Goal: Book appointment/travel/reservation

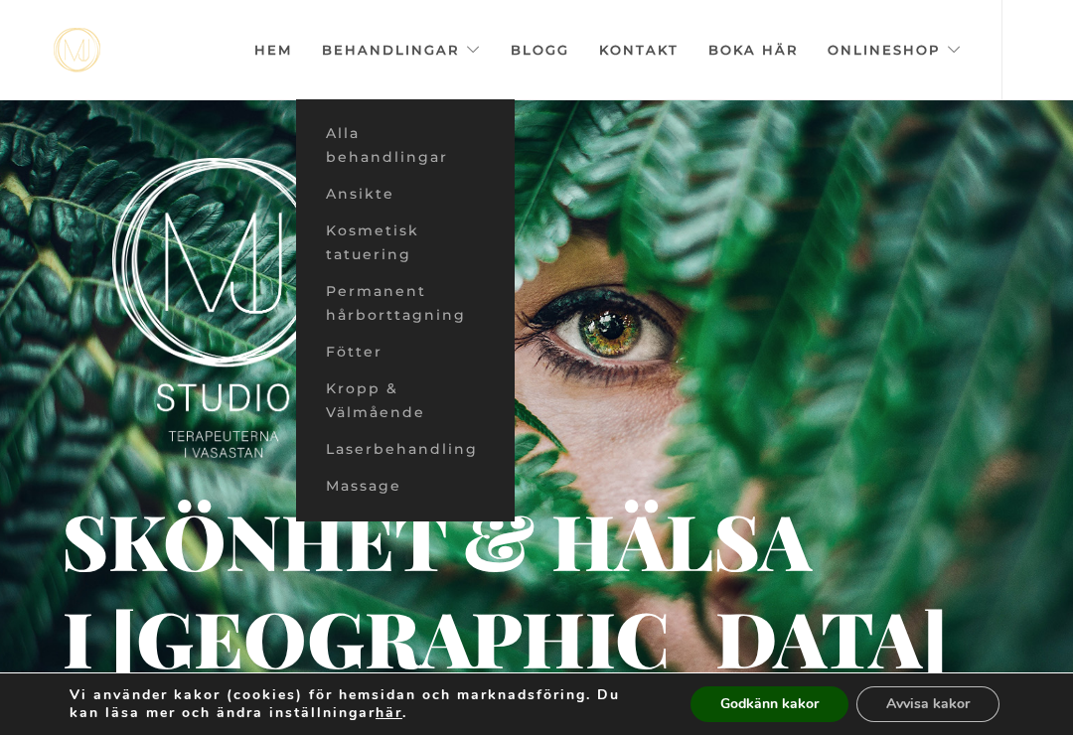
click at [317, 202] on link "Ansikte" at bounding box center [405, 194] width 218 height 37
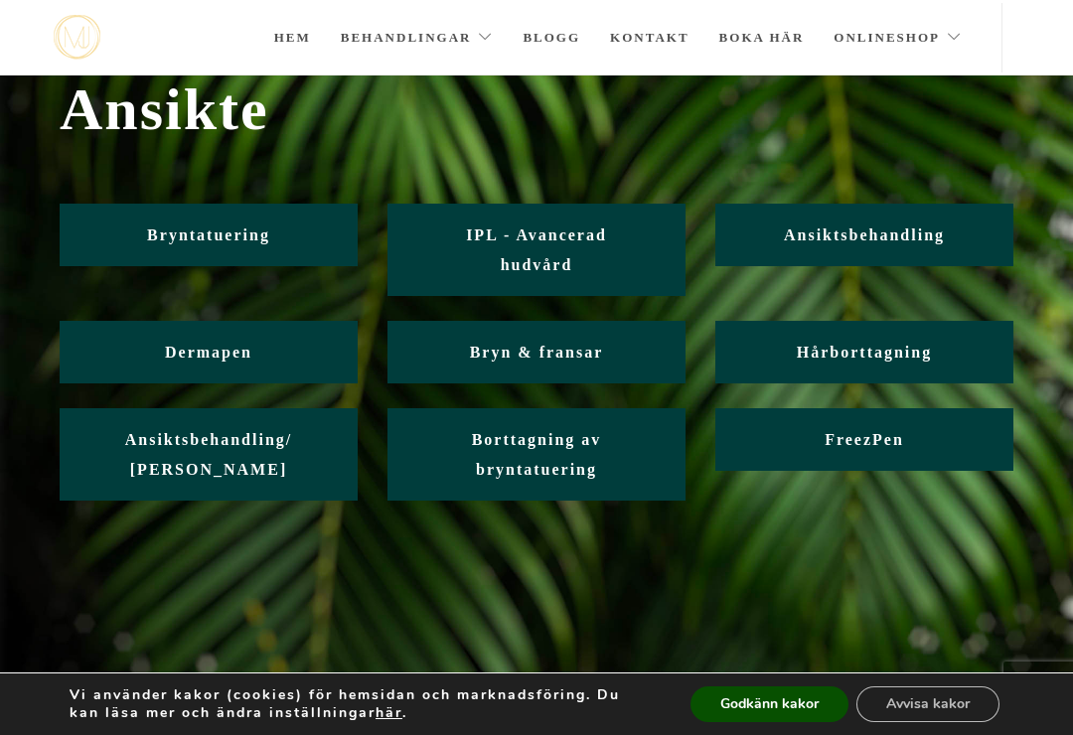
scroll to position [73, 0]
click at [803, 229] on span "Ansiktsbehandling" at bounding box center [864, 235] width 161 height 17
click at [747, 681] on div "Vi använder kakor (cookies) för hemsidan och marknadsföring. Du kan läsa mer oc…" at bounding box center [536, 704] width 1073 height 62
click at [775, 717] on button "Godkänn kakor" at bounding box center [769, 704] width 158 height 36
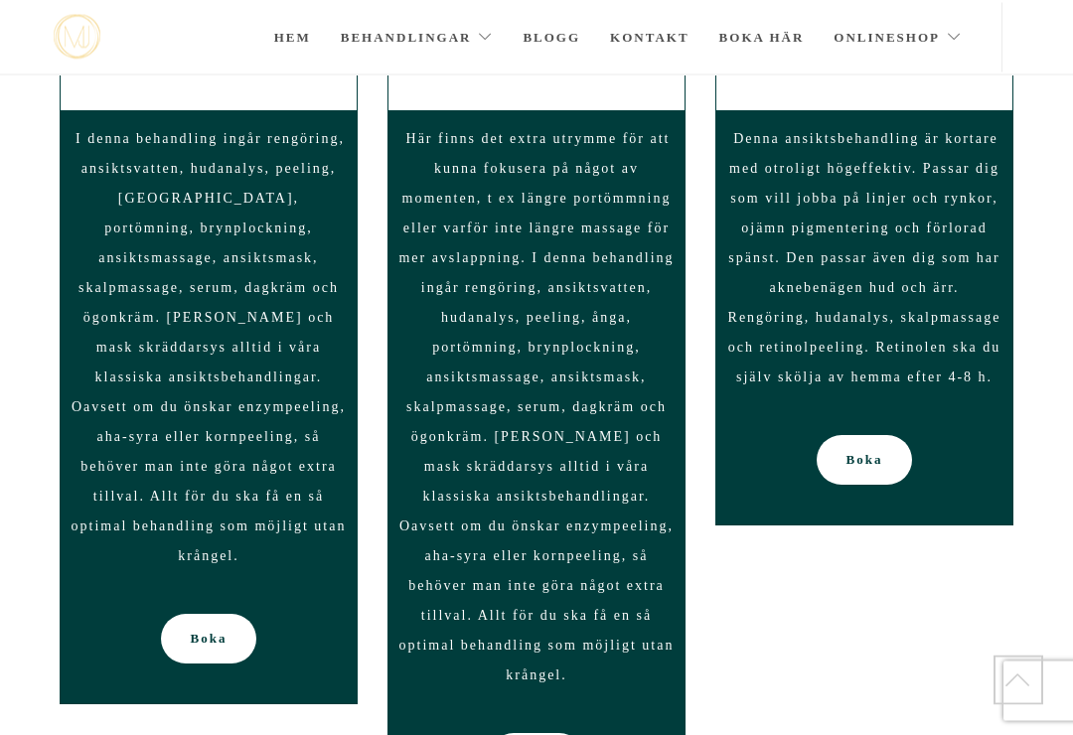
scroll to position [1864, 0]
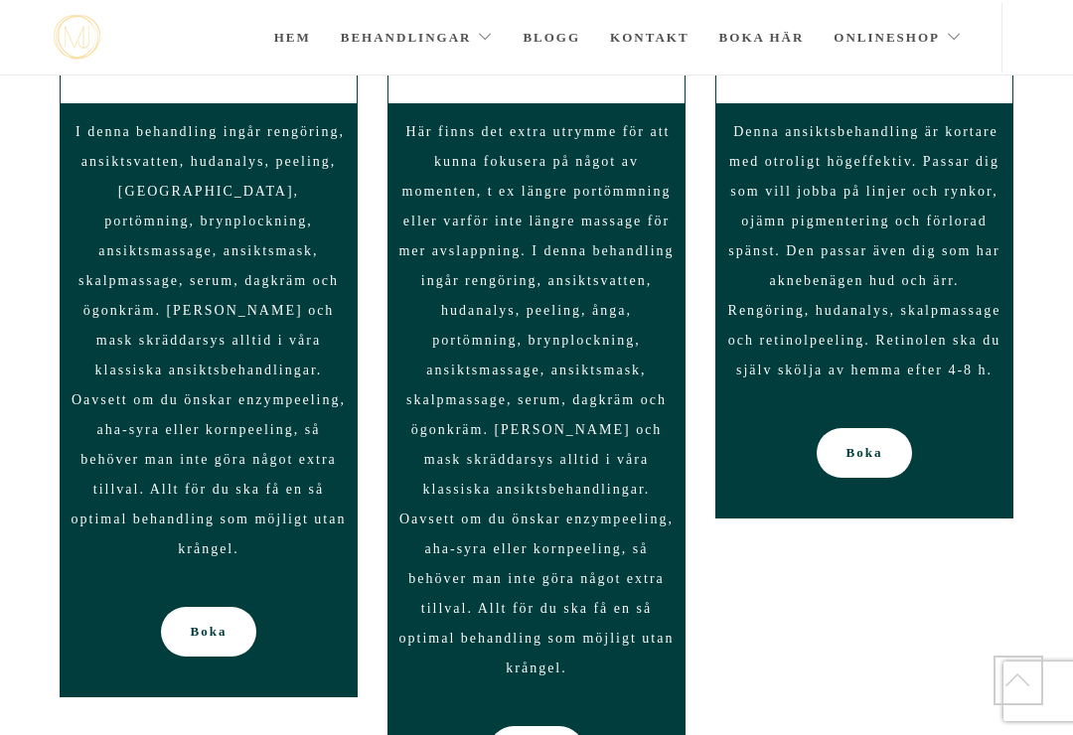
click at [199, 607] on span "Boka" at bounding box center [209, 632] width 37 height 50
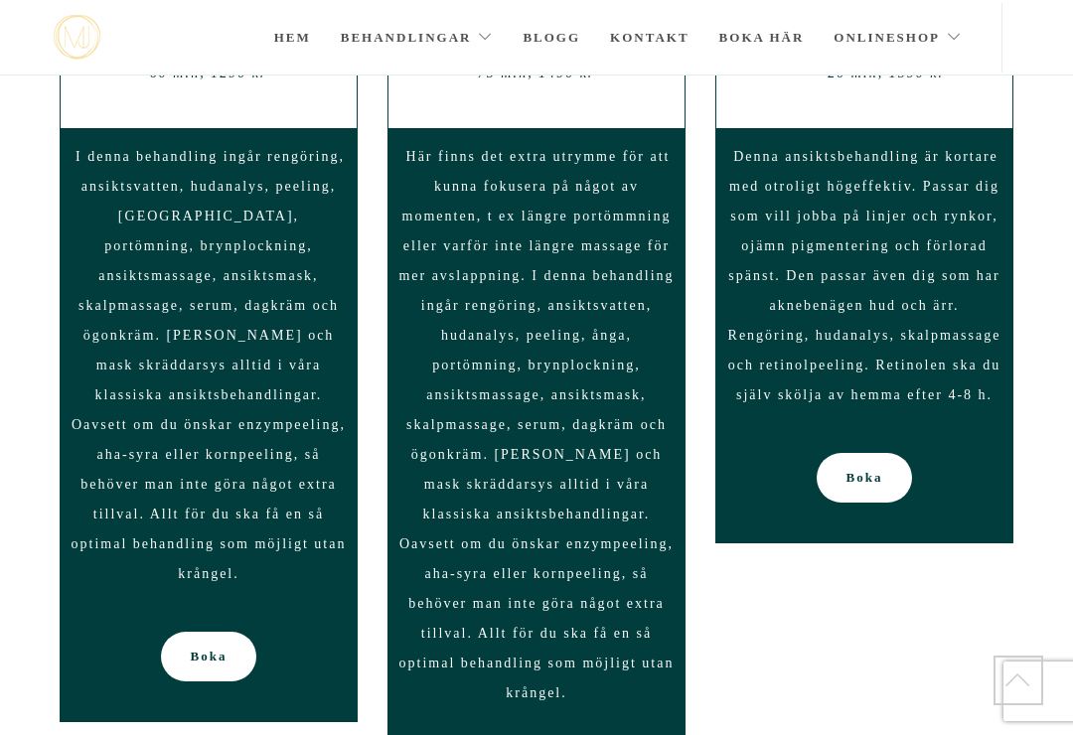
scroll to position [1863, 0]
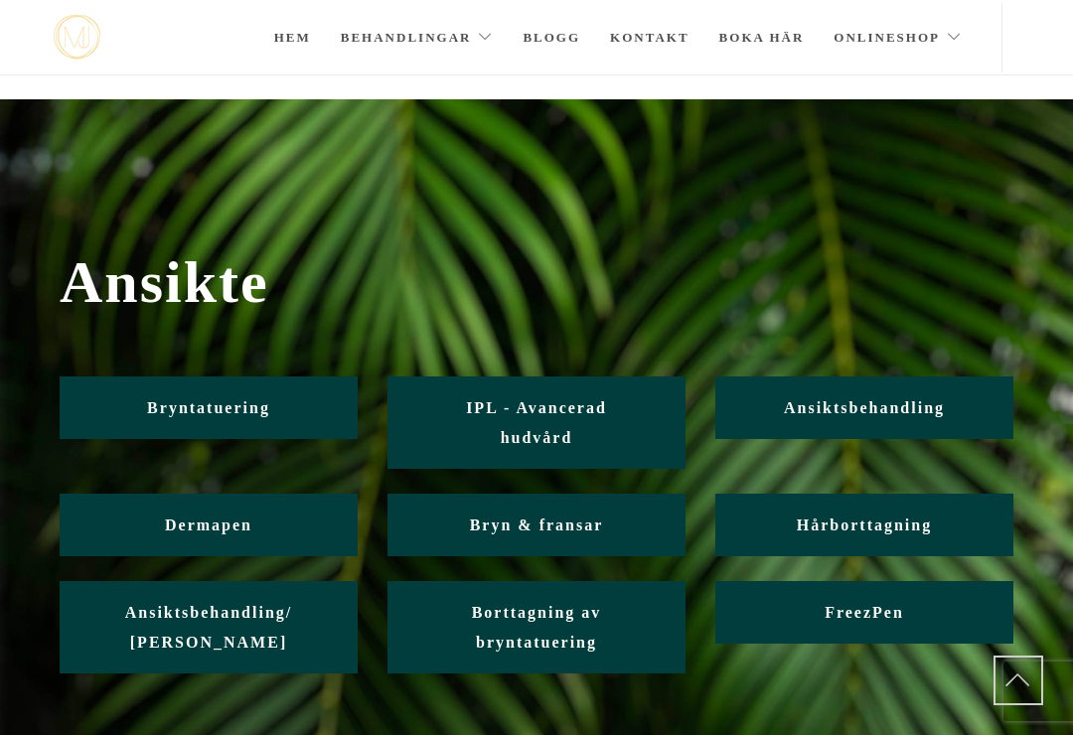
scroll to position [103, 0]
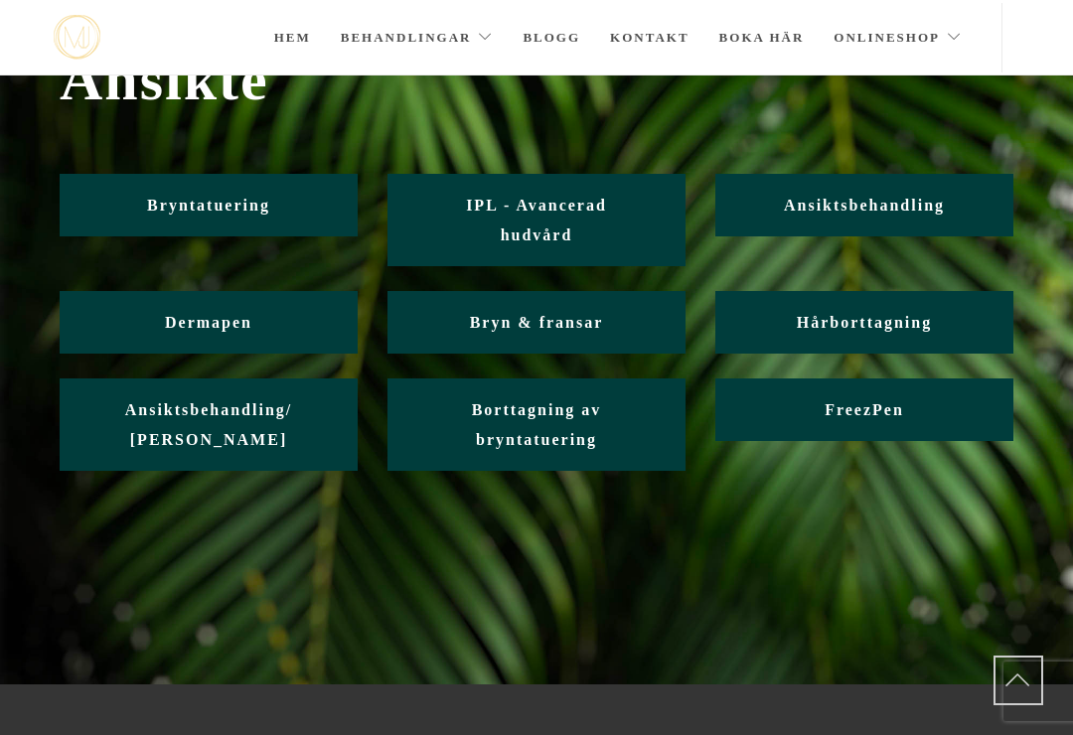
click at [480, 429] on link "Borttagning av bryntatuering" at bounding box center [536, 424] width 298 height 92
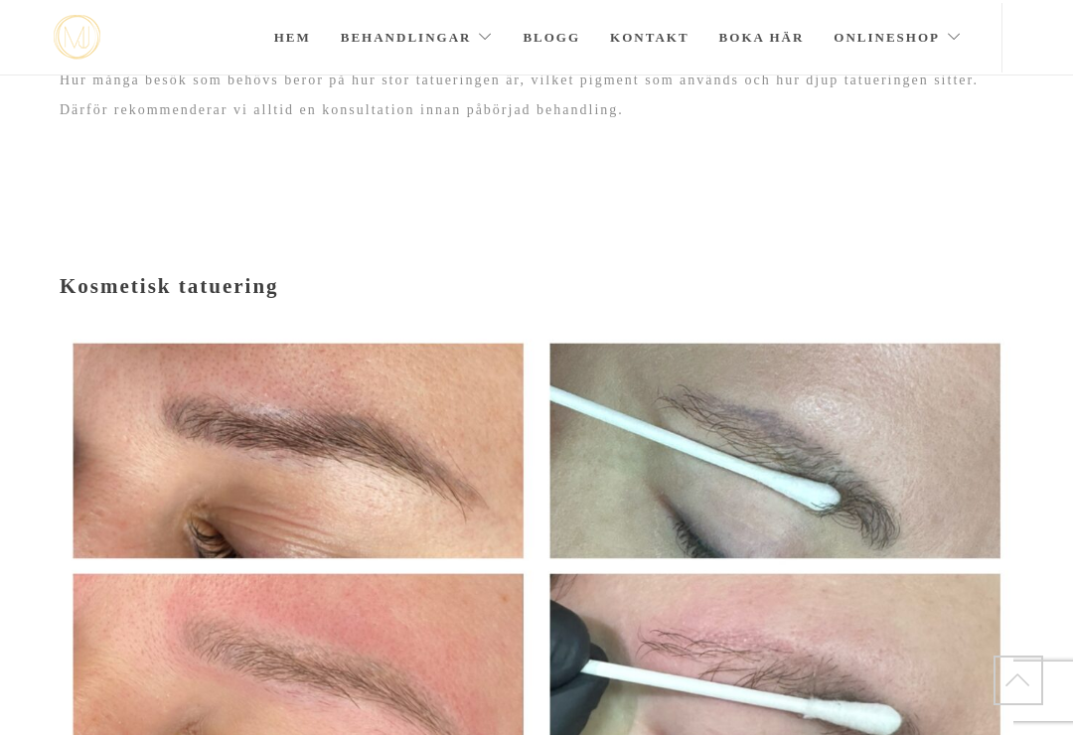
scroll to position [175, 0]
